Goal: Information Seeking & Learning: Understand process/instructions

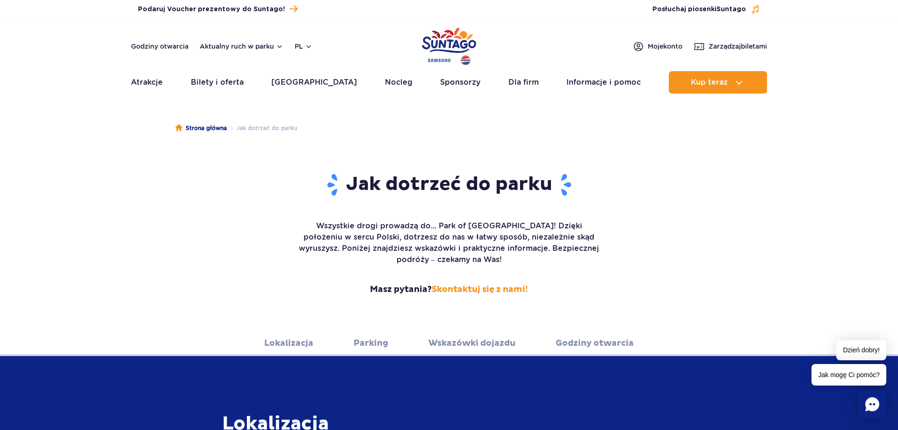
click at [285, 330] on link "Lokalizacja" at bounding box center [288, 343] width 49 height 26
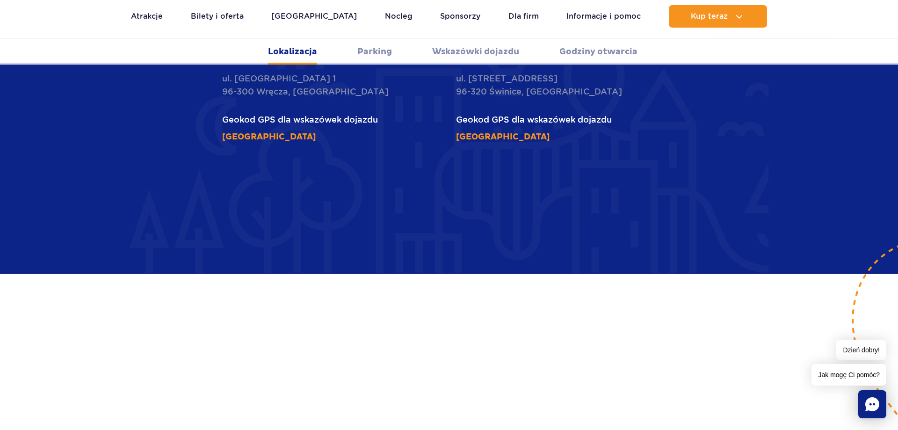
scroll to position [653, 0]
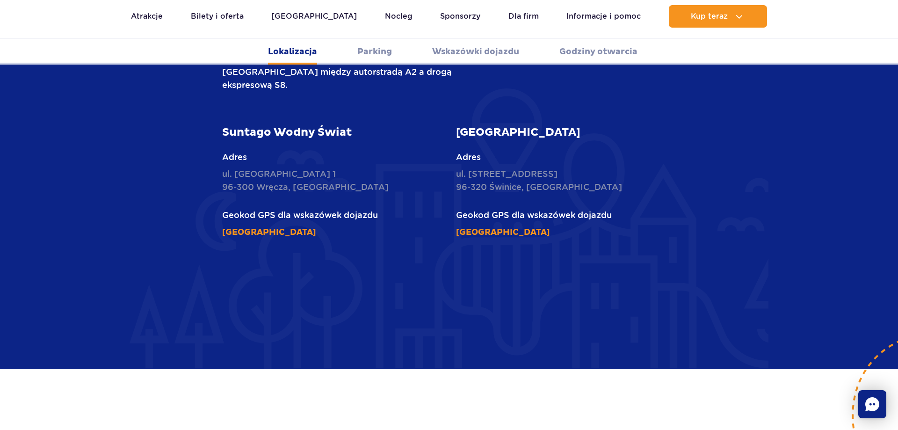
scroll to position [33, 0]
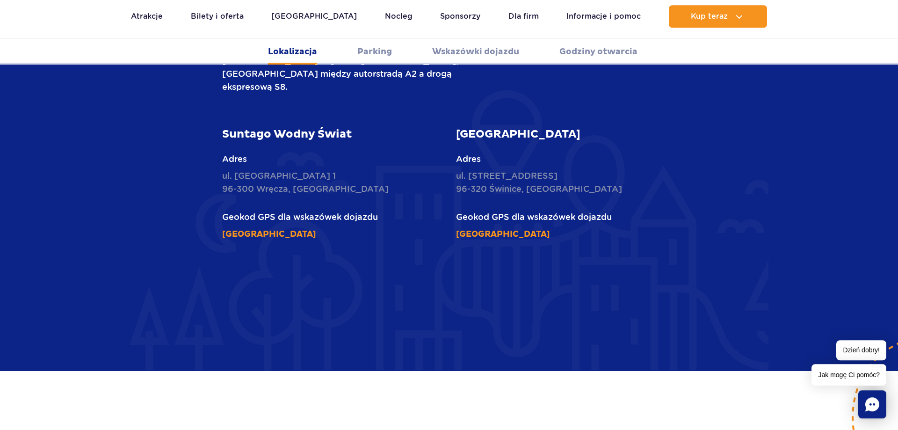
scroll to position [401, 0]
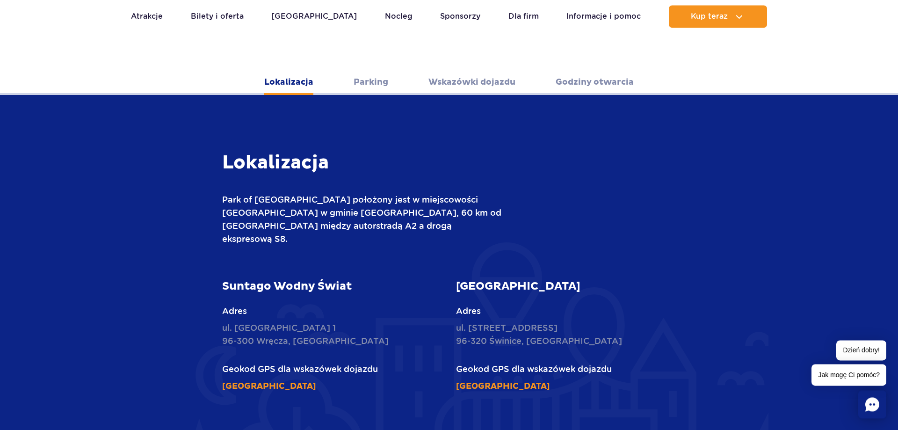
scroll to position [259, 0]
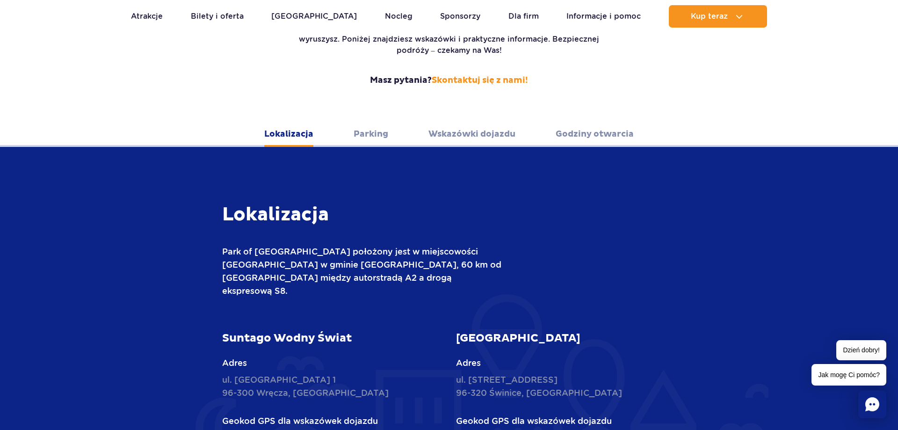
scroll to position [239, 0]
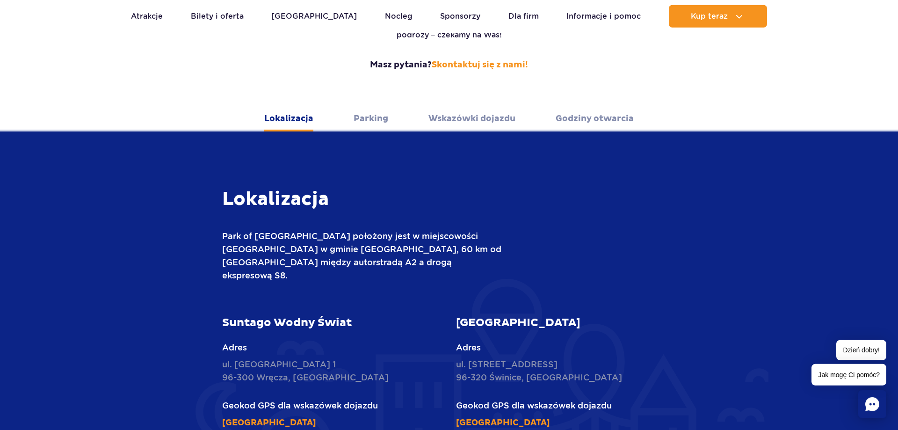
scroll to position [224, 0]
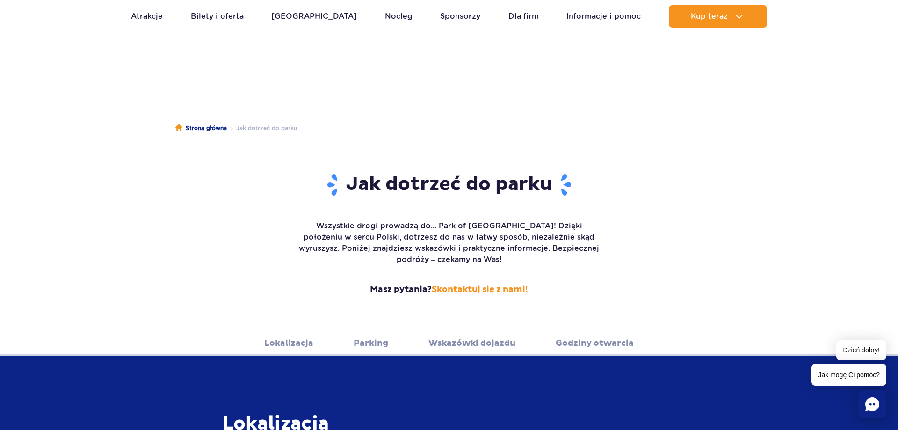
scroll to position [239, 0]
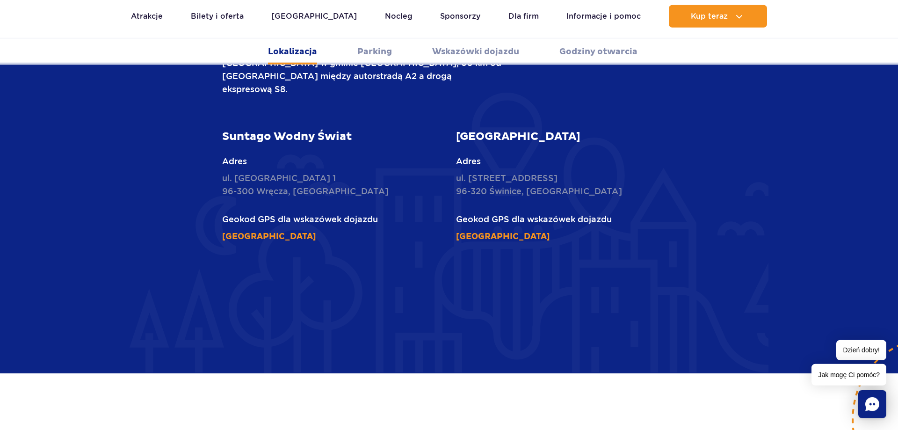
scroll to position [620, 0]
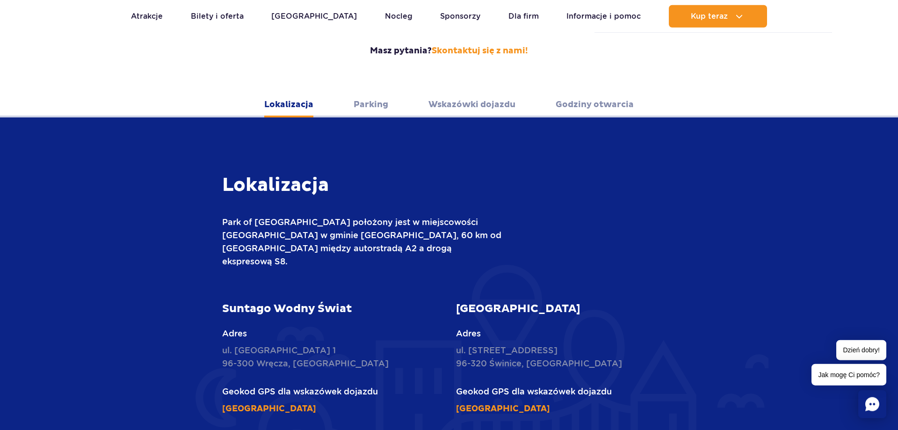
scroll to position [238, 0]
